Goal: Find specific page/section: Find specific page/section

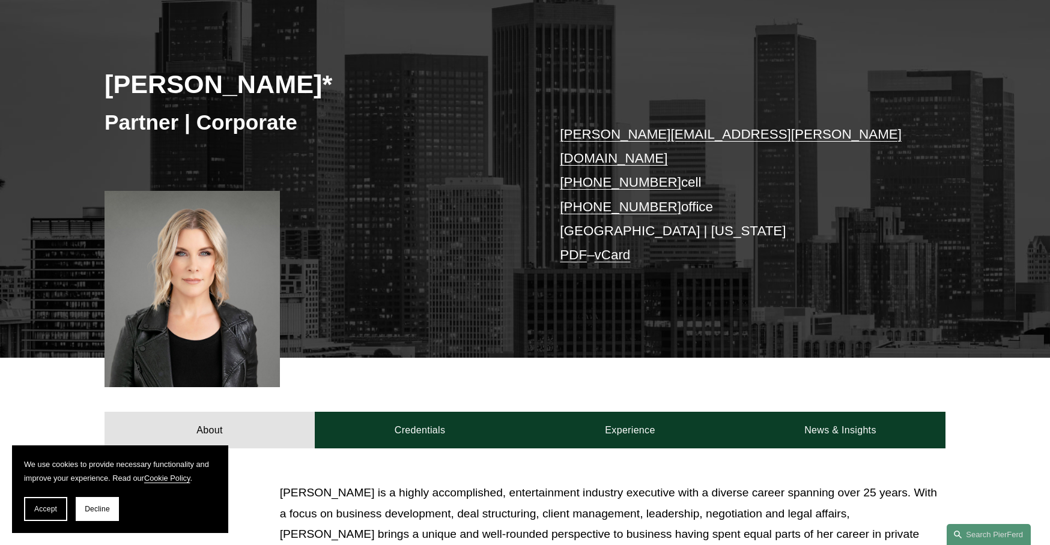
scroll to position [140, 0]
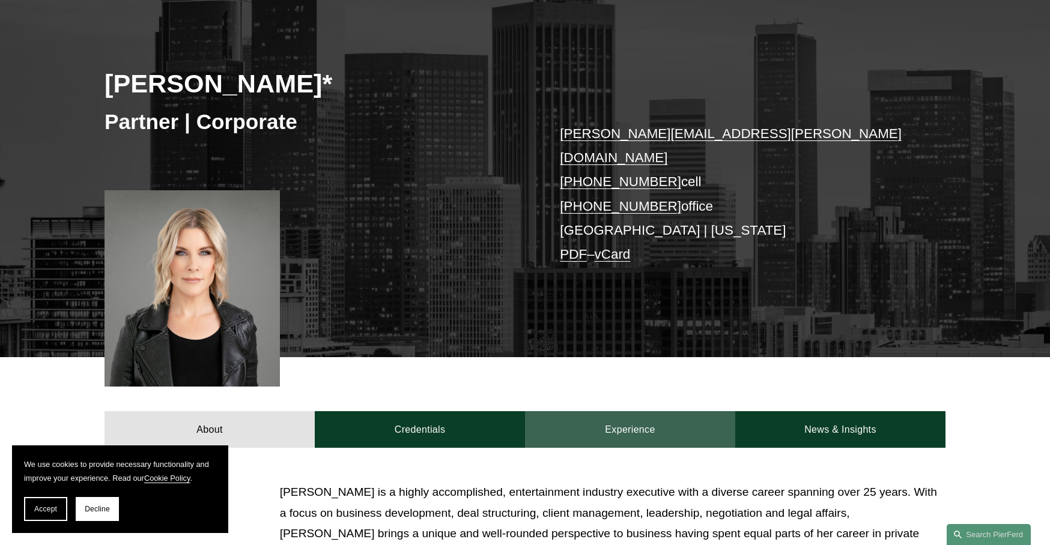
click at [633, 412] on link "Experience" at bounding box center [630, 429] width 210 height 36
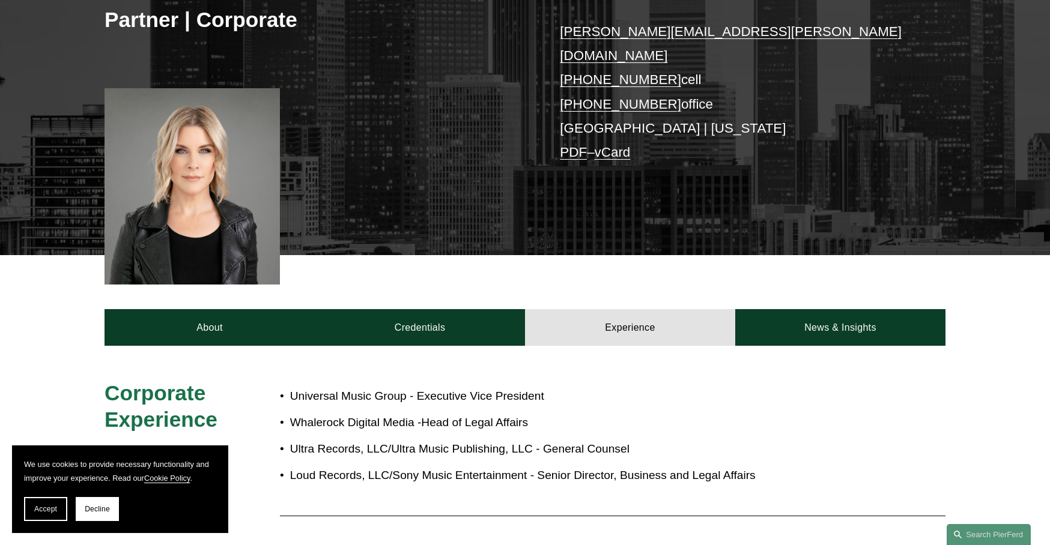
scroll to position [243, 0]
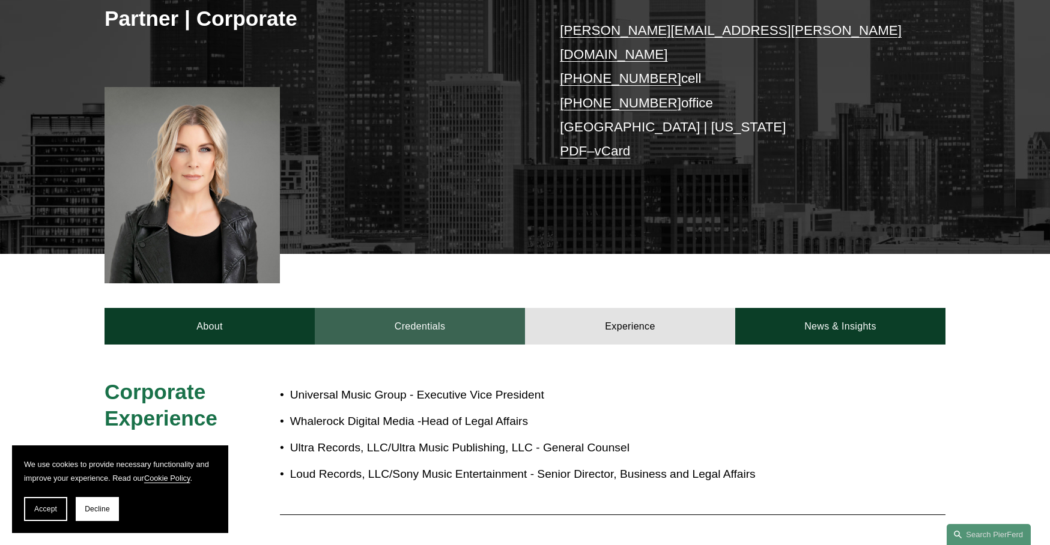
click at [480, 318] on link "Credentials" at bounding box center [420, 326] width 210 height 36
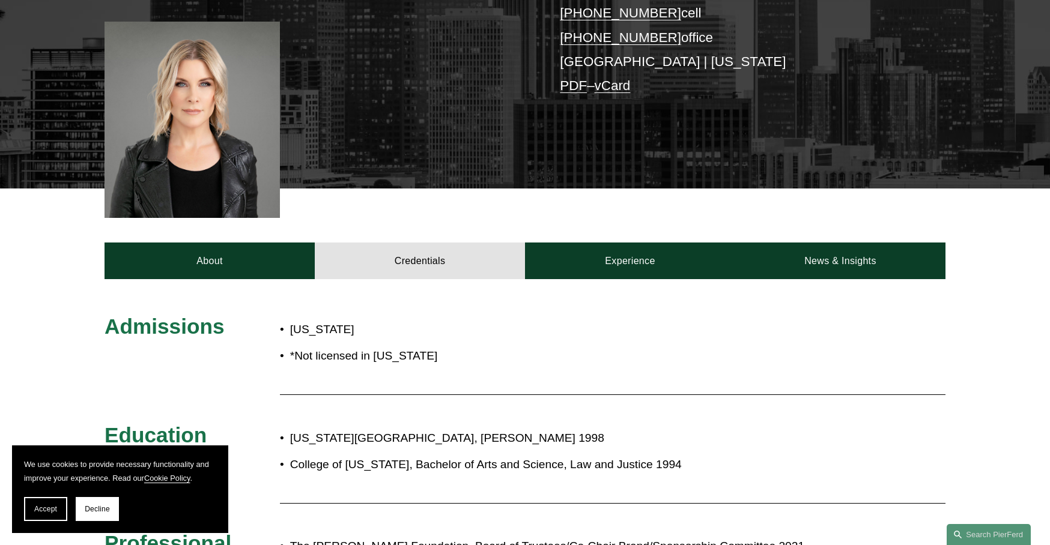
scroll to position [272, 0]
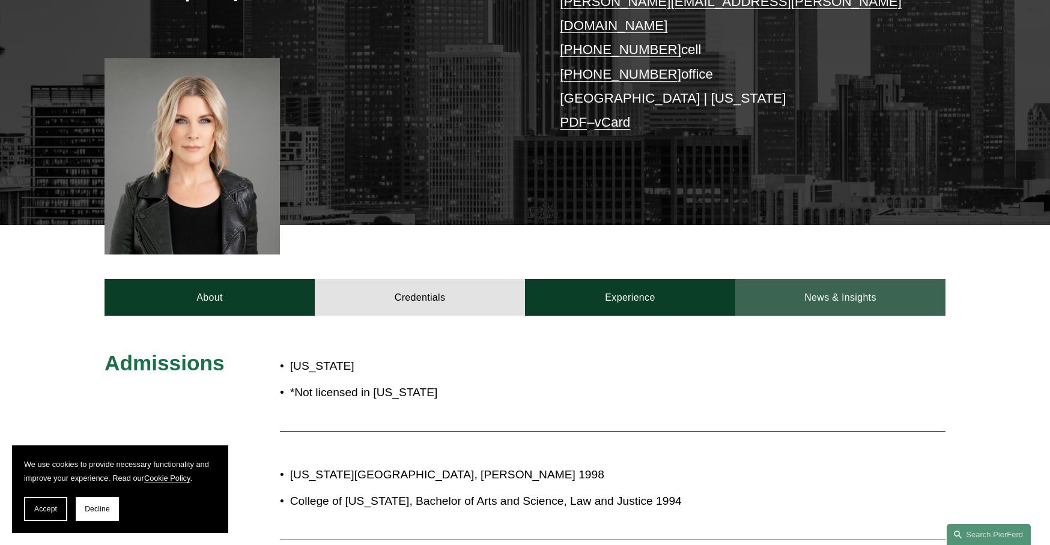
click at [839, 279] on link "News & Insights" at bounding box center [840, 297] width 210 height 36
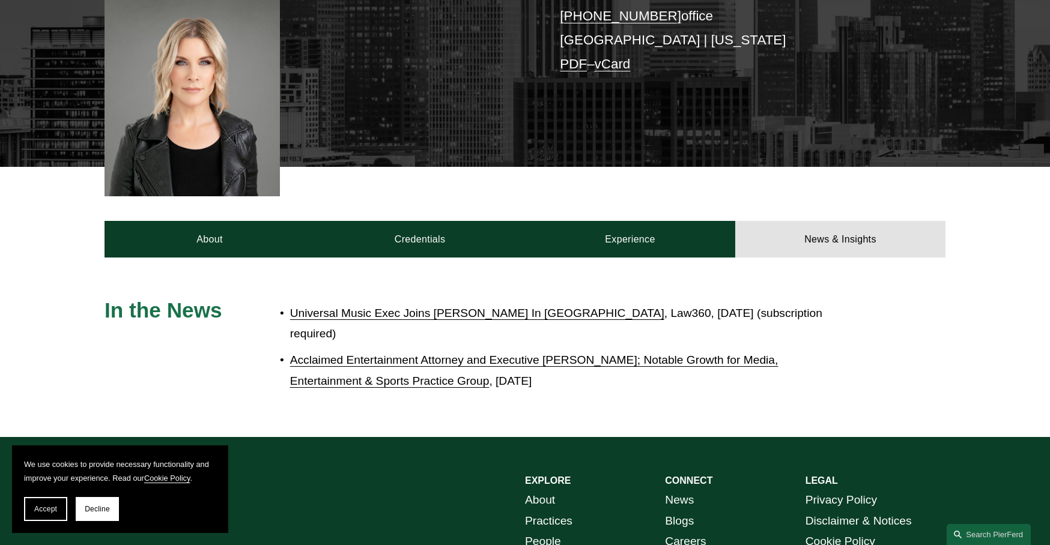
scroll to position [331, 0]
click at [334, 306] on link "Universal Music Exec Joins Pierson Ferdinand In Los Angeles" at bounding box center [477, 312] width 374 height 13
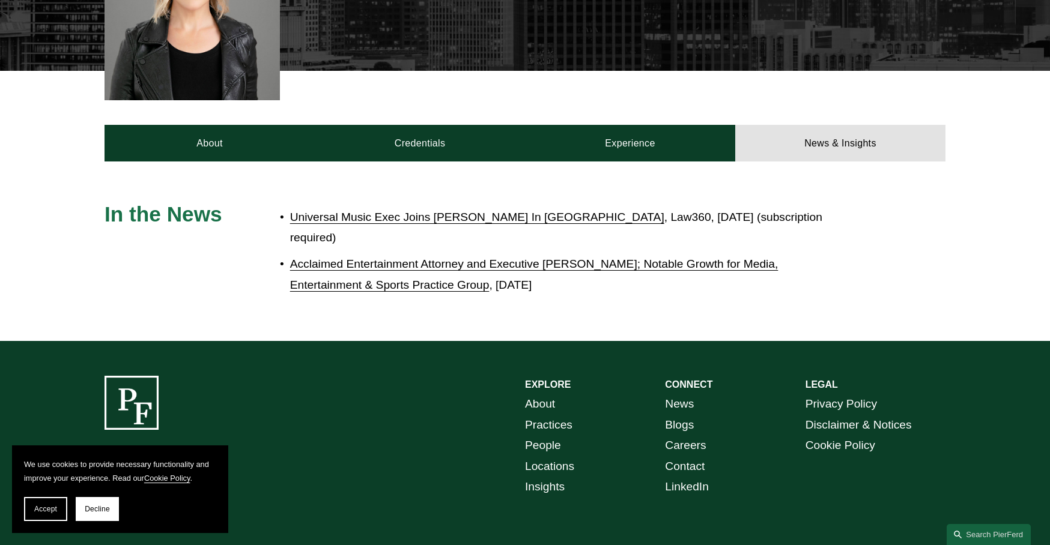
scroll to position [430, 0]
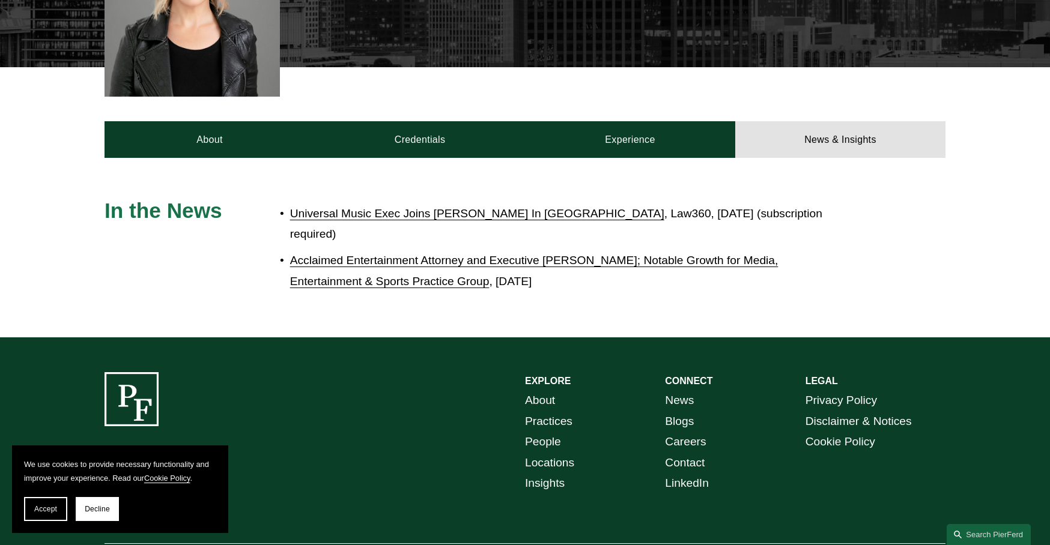
click at [546, 390] on link "About" at bounding box center [540, 400] width 30 height 21
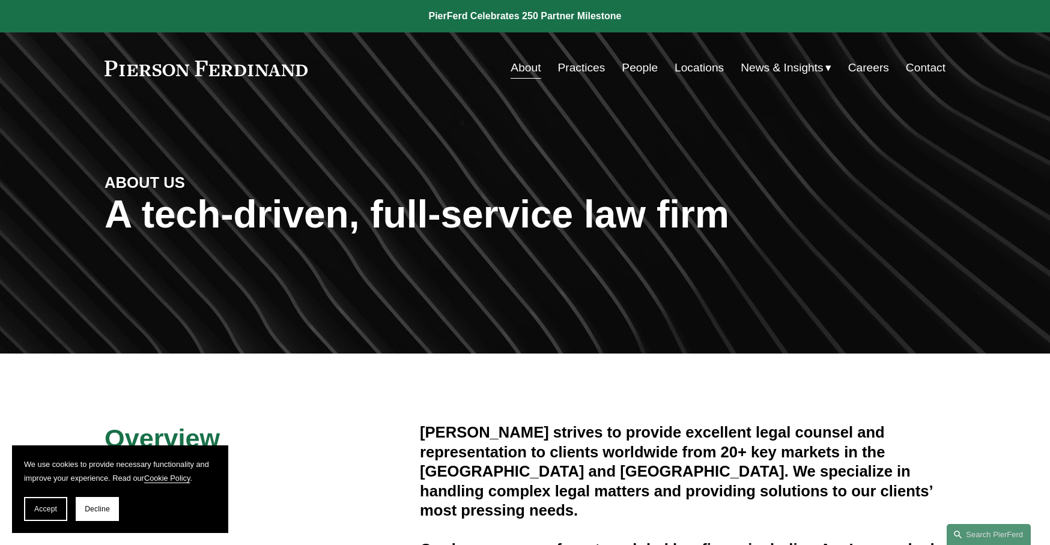
click at [638, 70] on link "People" at bounding box center [639, 67] width 36 height 23
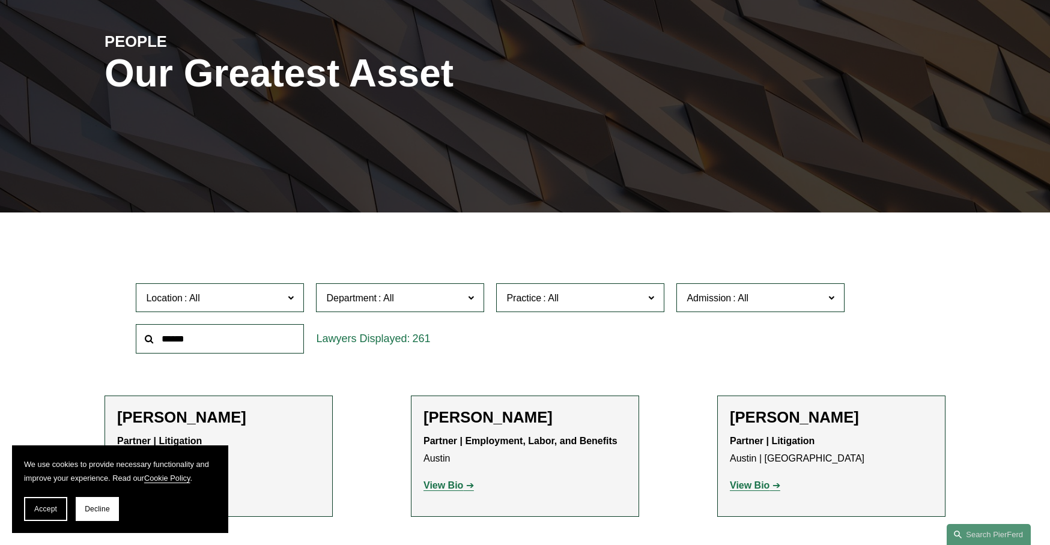
scroll to position [187, 0]
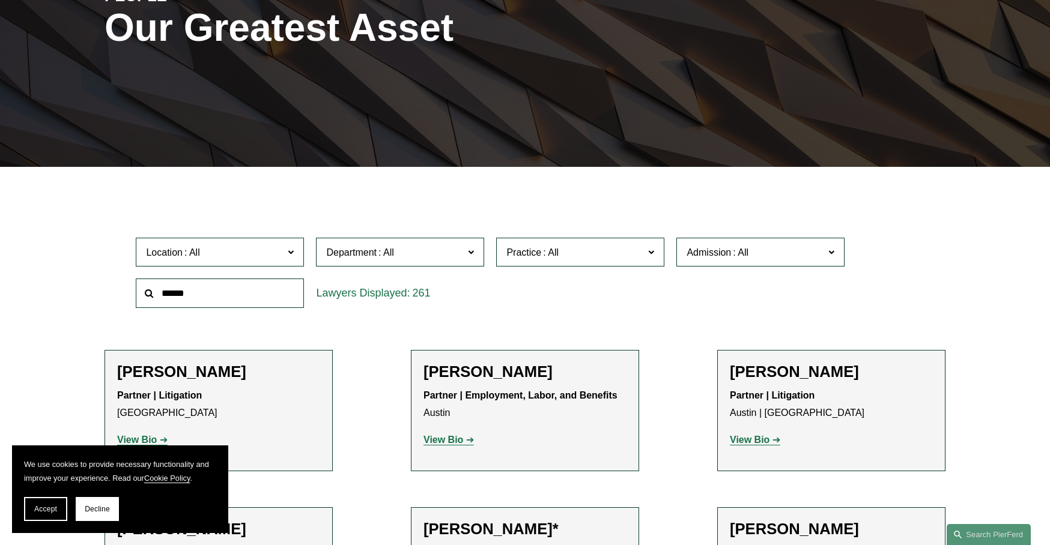
click at [441, 247] on span "Department" at bounding box center [395, 252] width 138 height 16
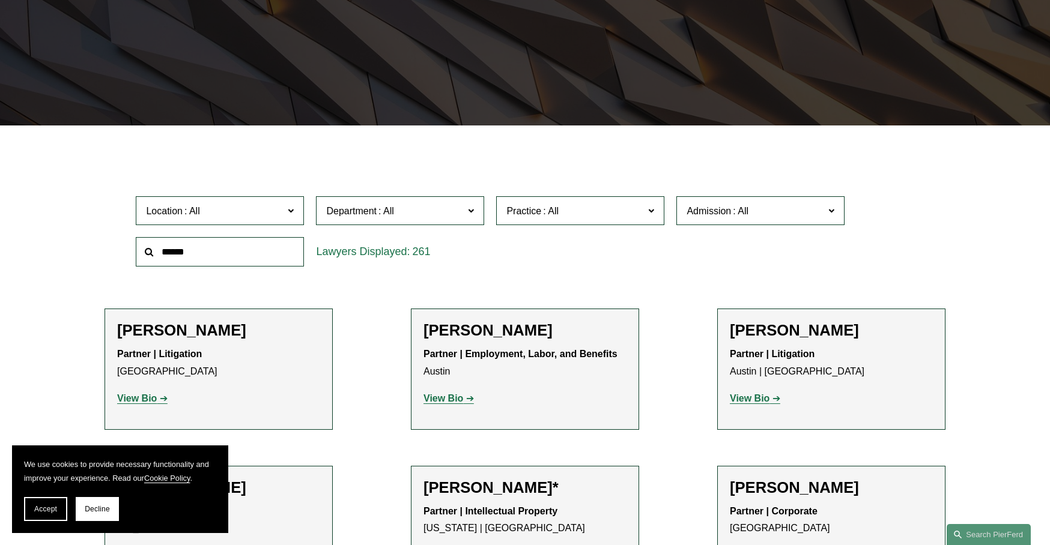
scroll to position [234, 0]
